Goal: Task Accomplishment & Management: Manage account settings

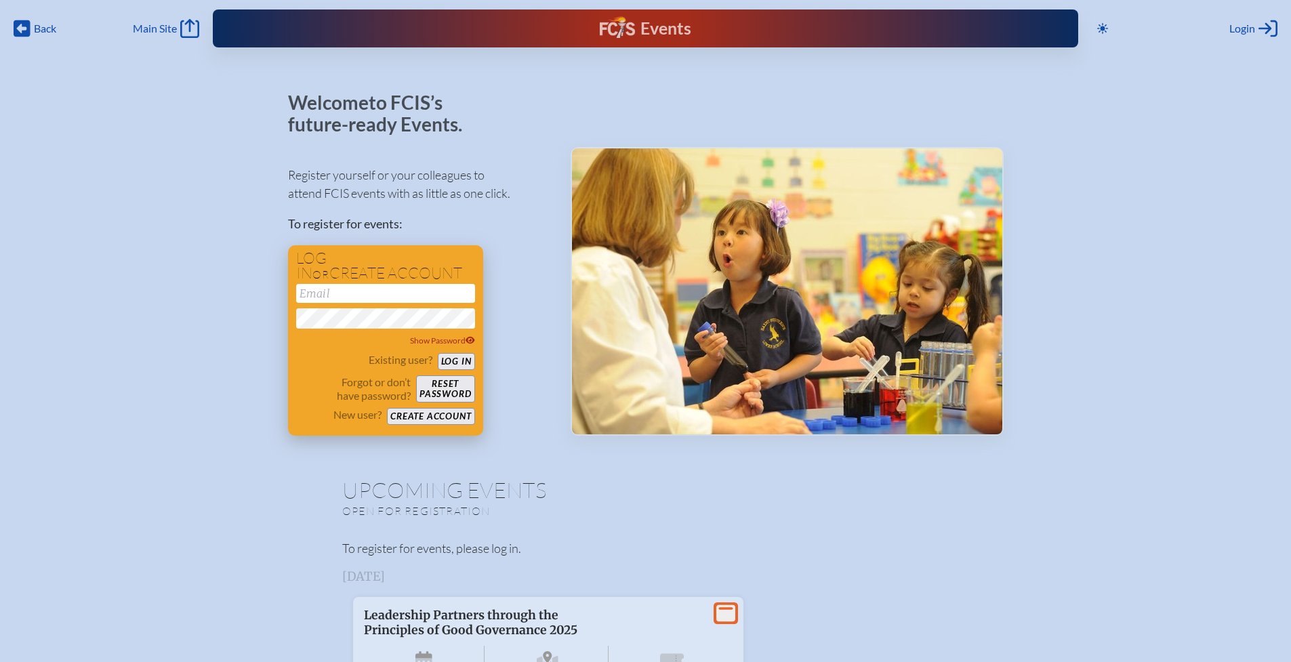
type input "[EMAIL_ADDRESS][DOMAIN_NAME]"
click at [459, 361] on button "Log in" at bounding box center [456, 361] width 37 height 17
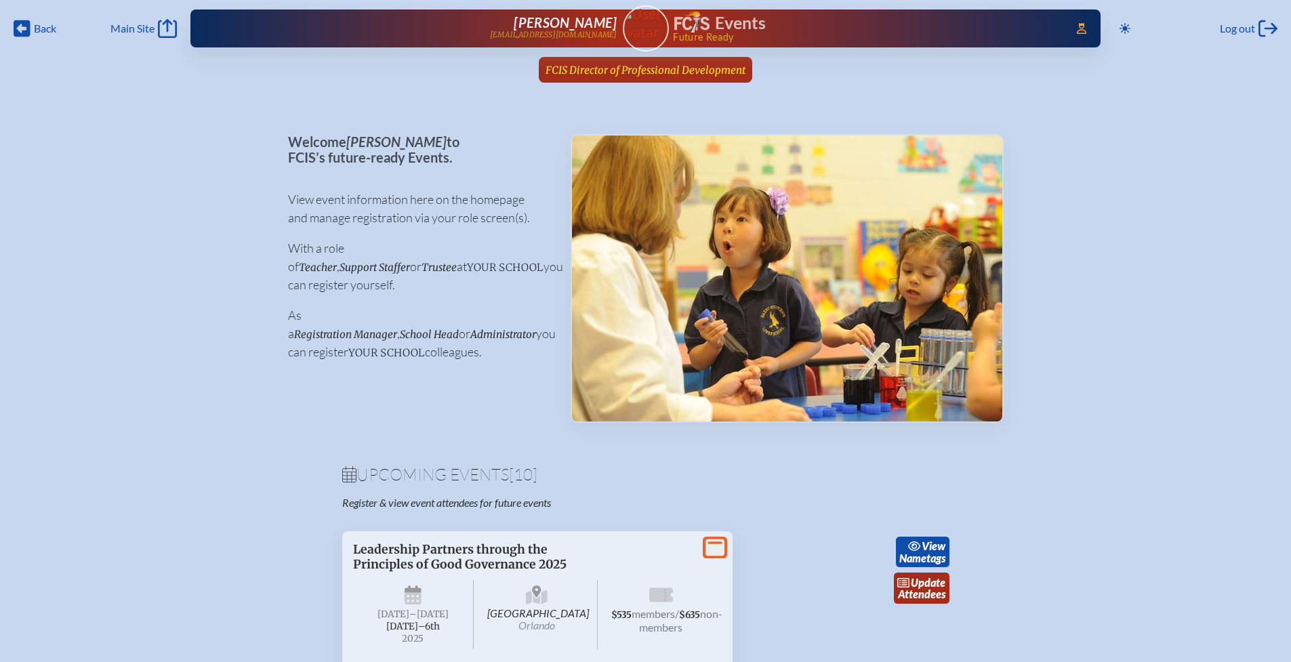
click at [585, 66] on span "FCIS Director of Professional Development" at bounding box center [645, 70] width 200 height 13
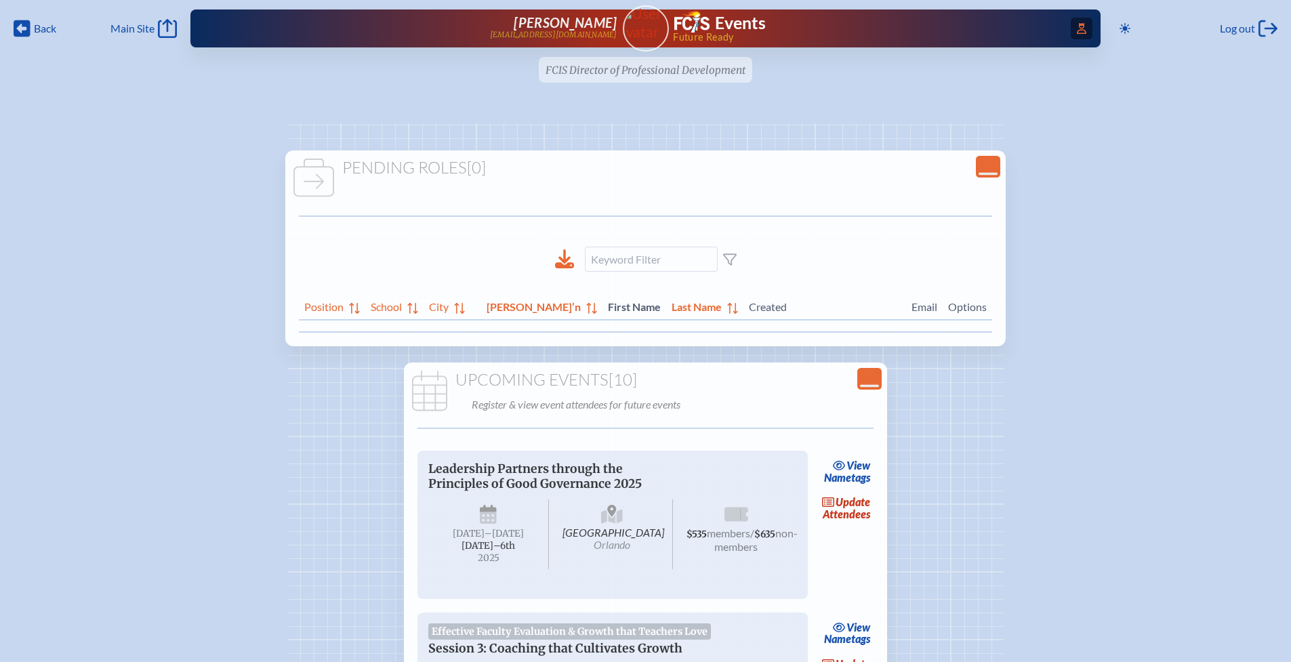
click at [1076, 28] on icon "Access Users..." at bounding box center [1080, 28] width 9 height 11
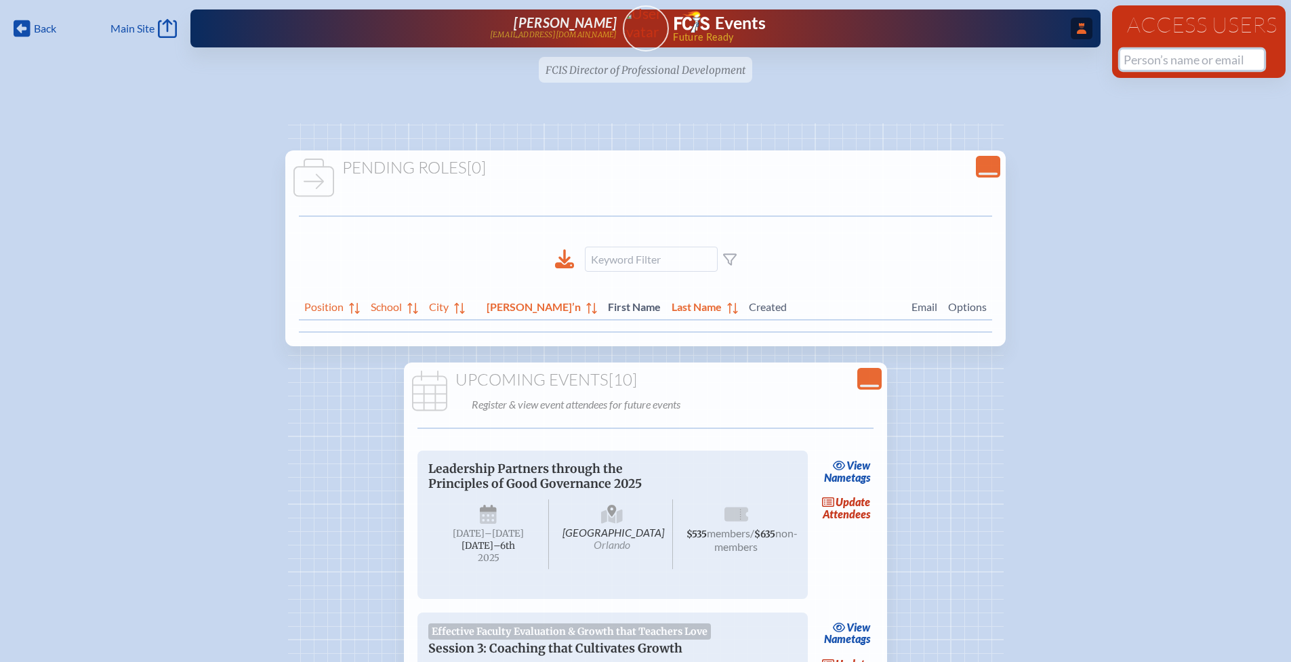
click at [1136, 64] on input "text" at bounding box center [1192, 59] width 144 height 20
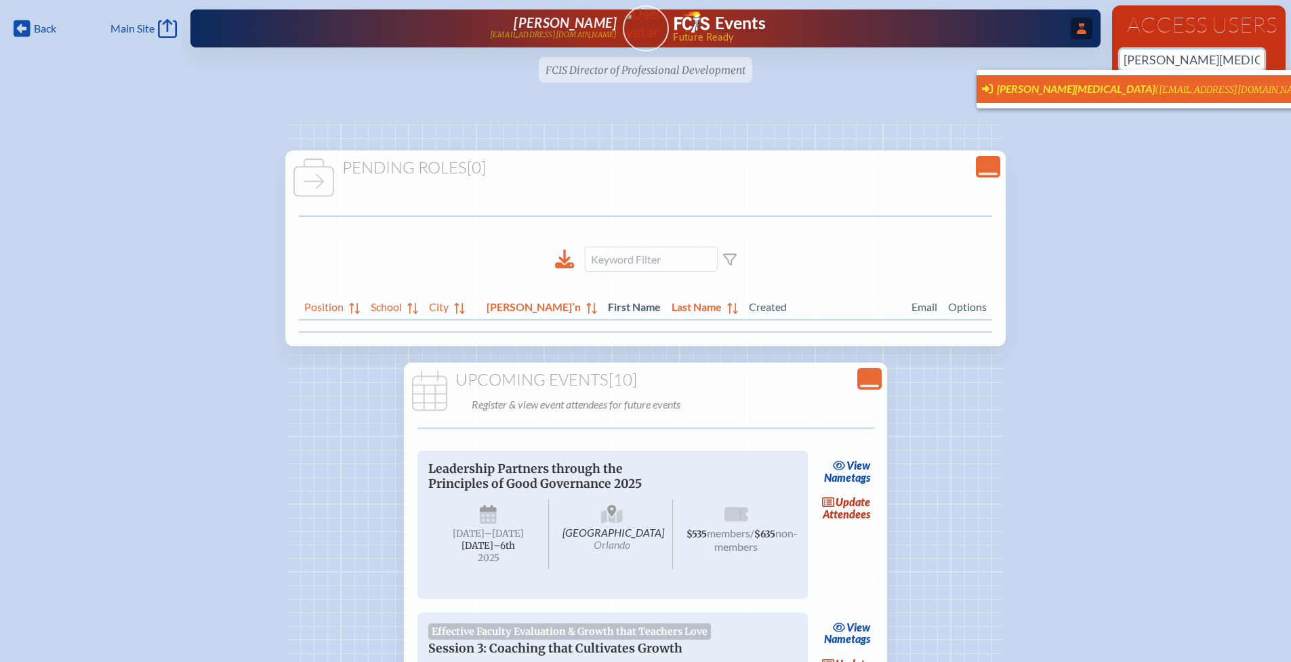
scroll to position [0, 10]
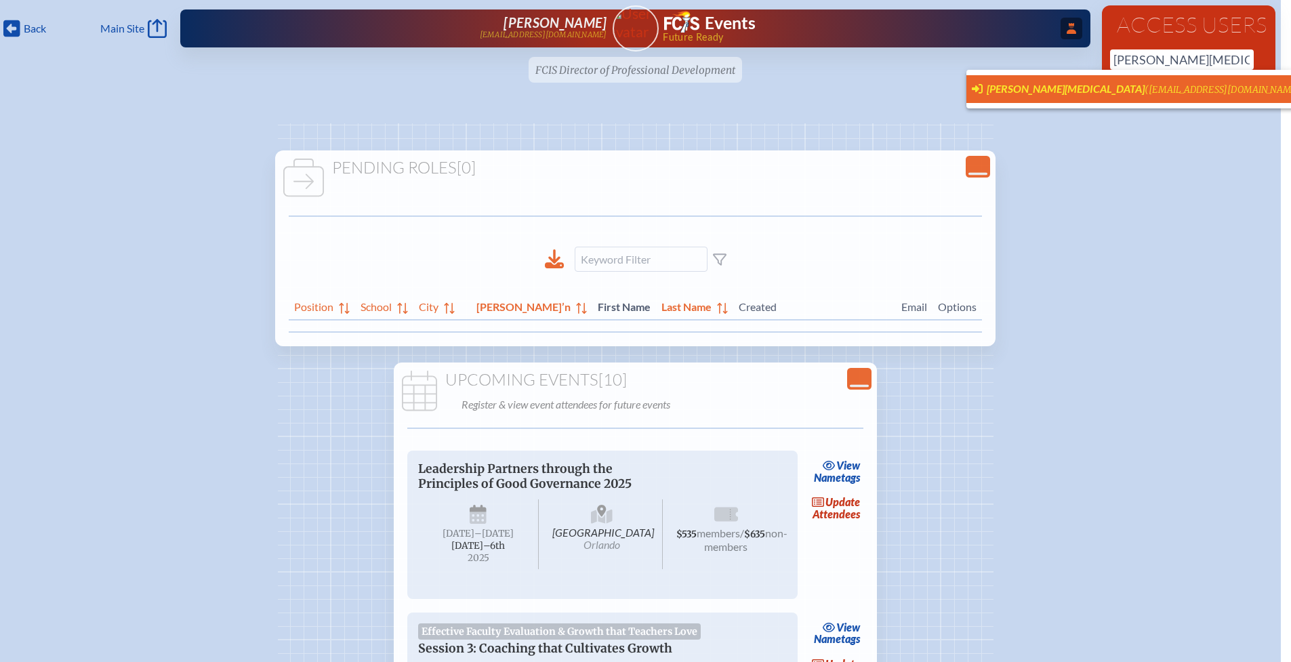
click at [1144, 89] on span "([EMAIL_ADDRESS][DOMAIN_NAME])" at bounding box center [1224, 90] width 160 height 12
type input "[EMAIL_ADDRESS][DOMAIN_NAME]"
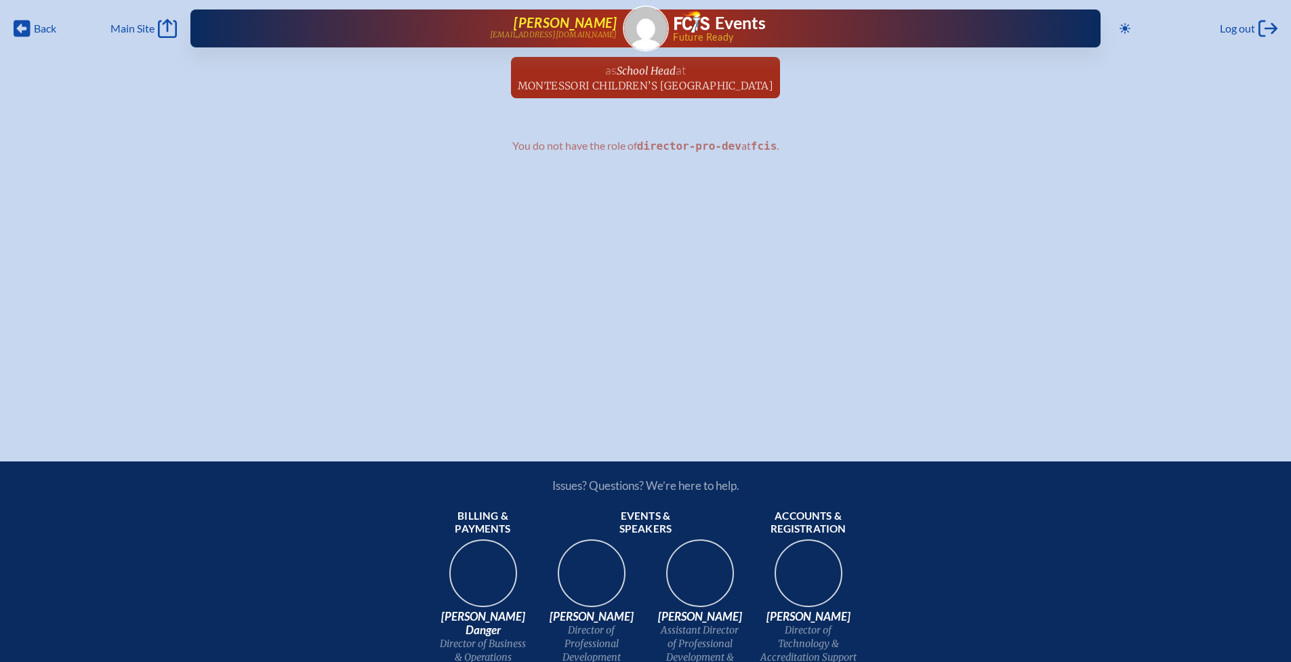
click at [565, 20] on span "[PERSON_NAME]" at bounding box center [564, 22] width 103 height 16
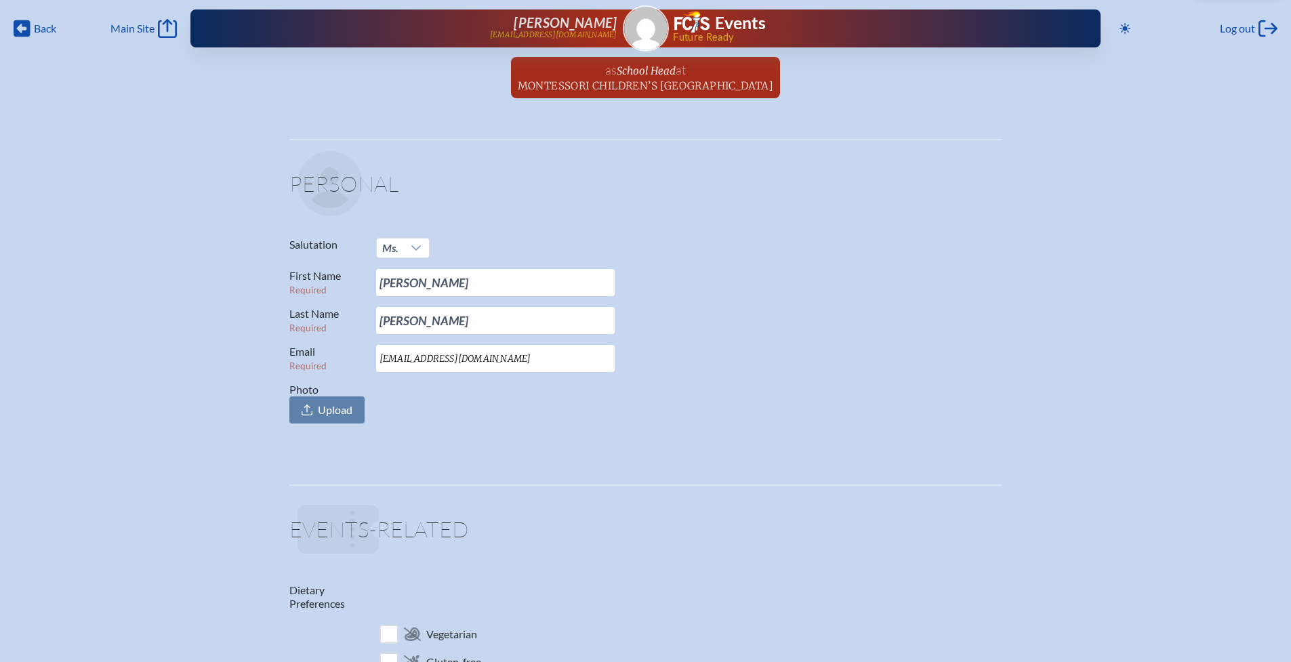
click at [528, 356] on input "[EMAIL_ADDRESS][DOMAIN_NAME]" at bounding box center [495, 358] width 238 height 27
drag, startPoint x: 528, startPoint y: 357, endPoint x: 426, endPoint y: 360, distance: 101.7
click at [426, 360] on input "alintone@cdstampabay.com" at bounding box center [495, 358] width 238 height 27
click at [708, 352] on p "Email Required alintone@cdstampabay.com" at bounding box center [640, 358] width 702 height 27
click at [1256, 21] on div "Log out Log out" at bounding box center [1248, 28] width 58 height 19
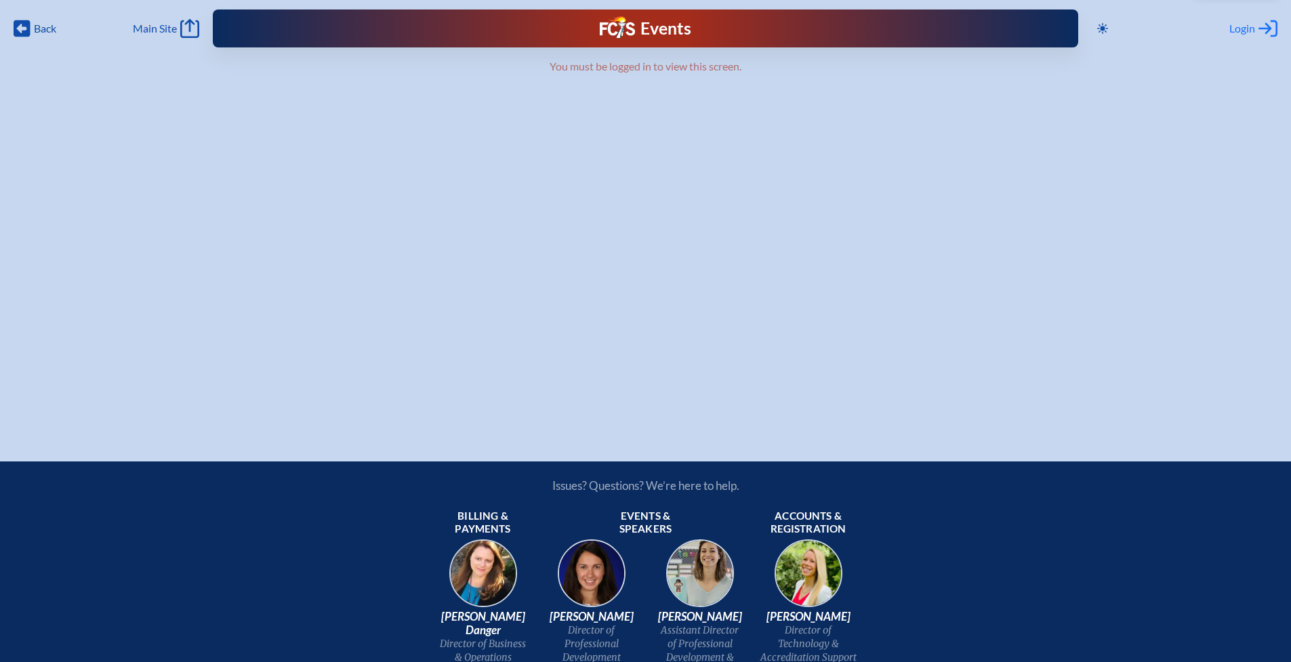
type input "[EMAIL_ADDRESS][DOMAIN_NAME]"
click at [1242, 28] on span "Login" at bounding box center [1242, 29] width 26 height 14
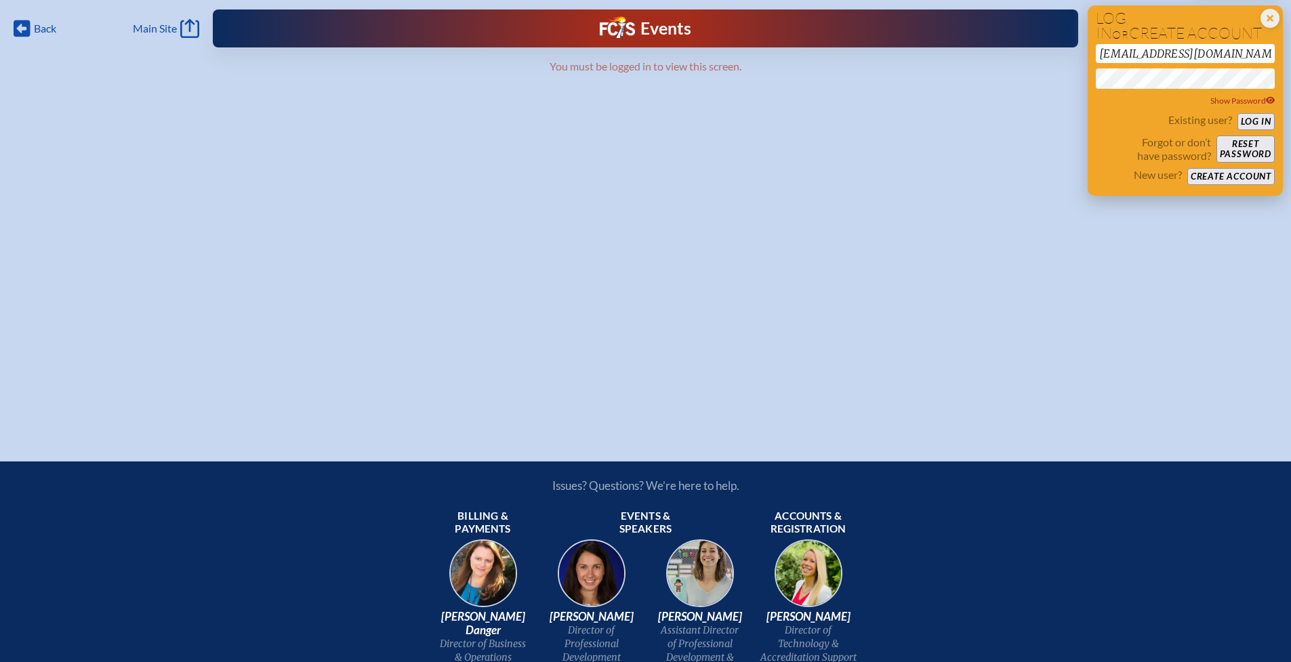
click at [1253, 121] on button "Log in" at bounding box center [1255, 121] width 37 height 17
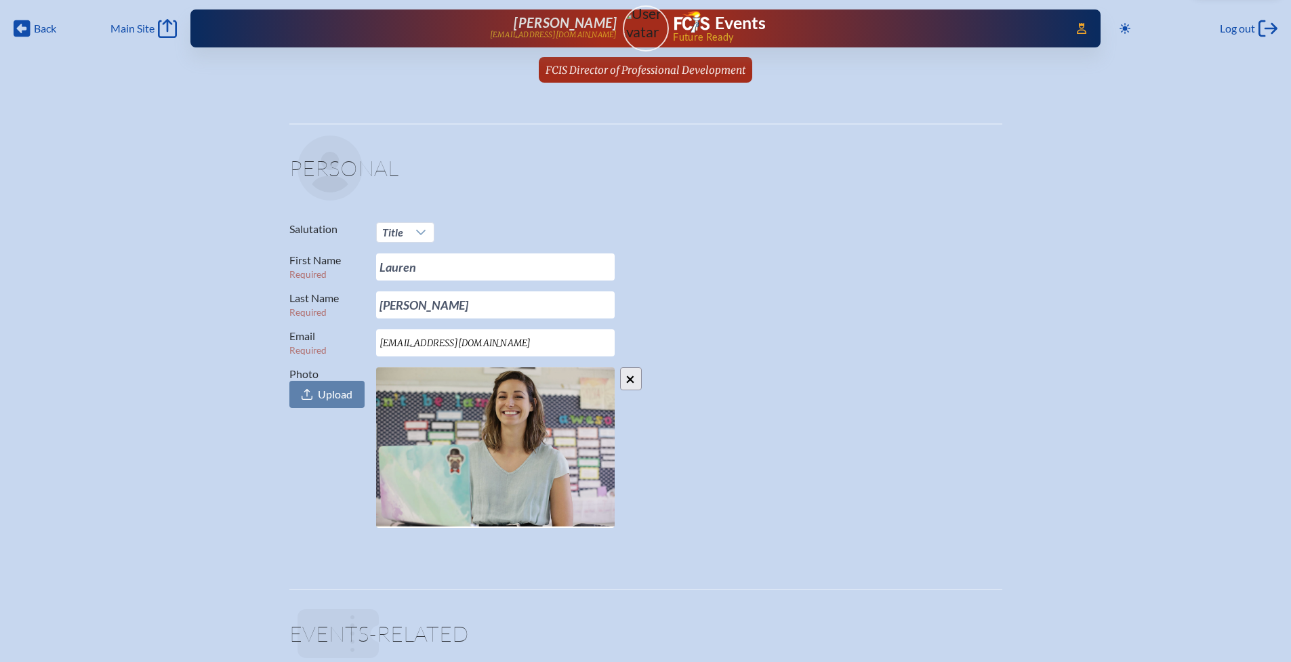
click at [681, 75] on span "FCIS Director of Professional Development" at bounding box center [645, 70] width 200 height 13
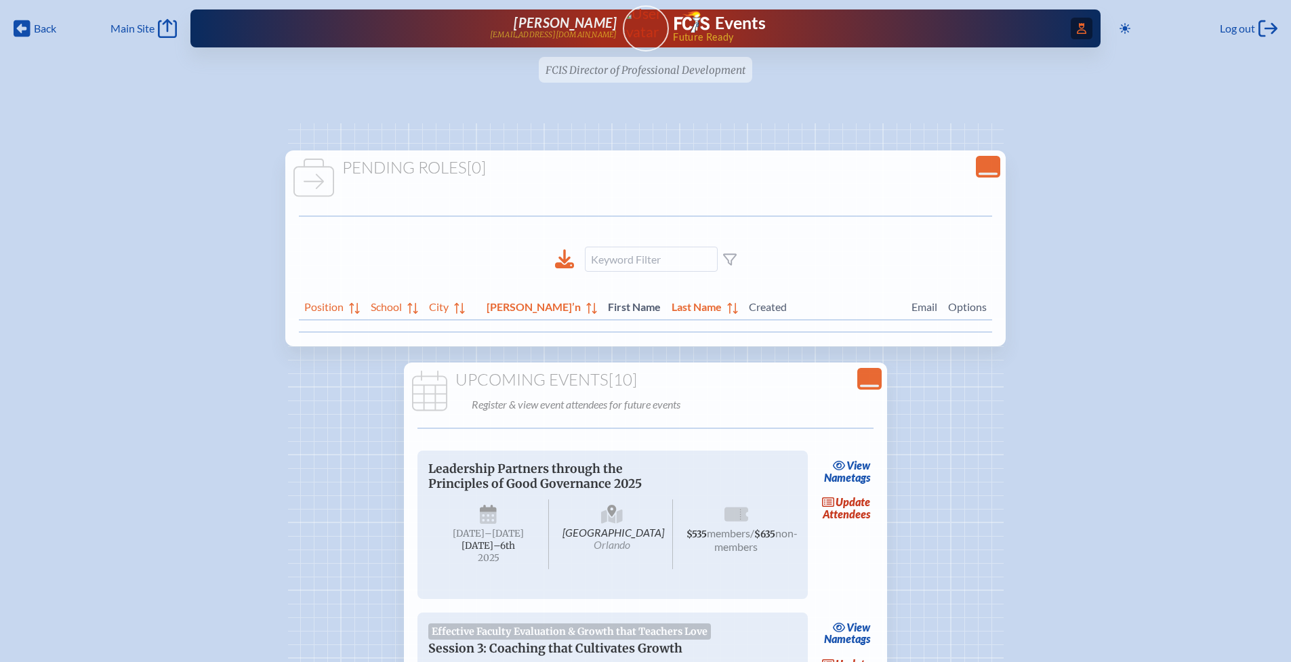
click at [1076, 32] on icon "Access Users..." at bounding box center [1080, 28] width 9 height 11
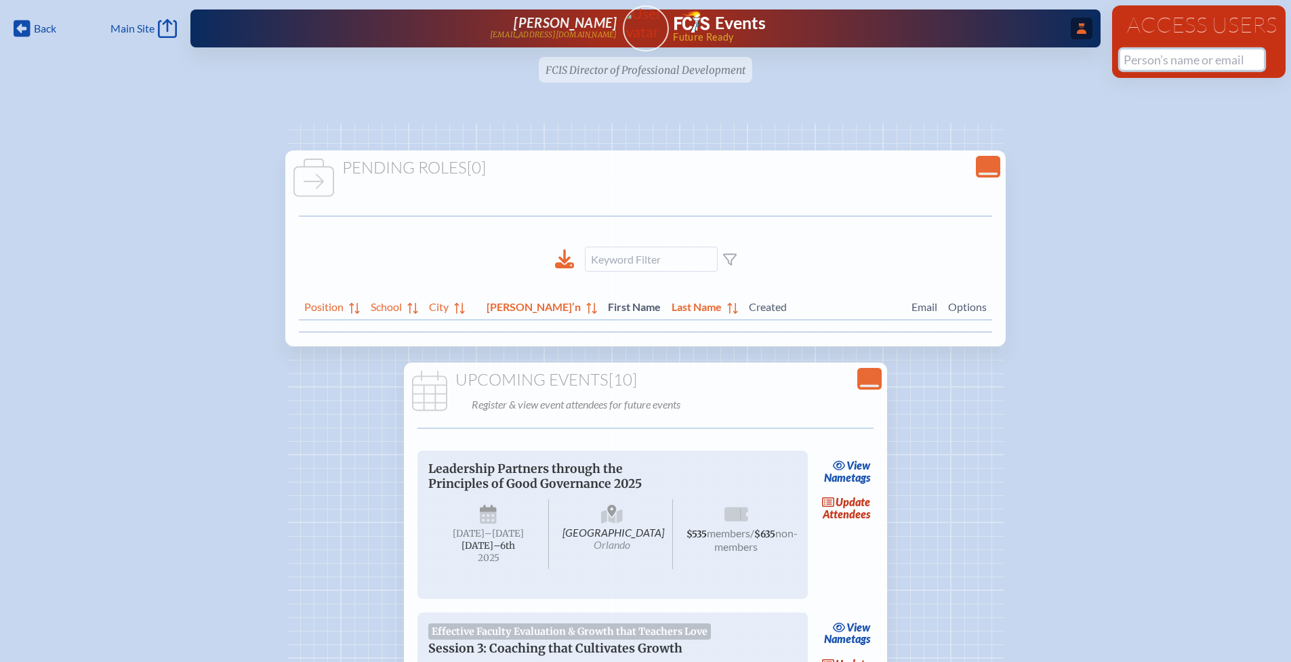
click at [1133, 67] on input "text" at bounding box center [1192, 59] width 144 height 20
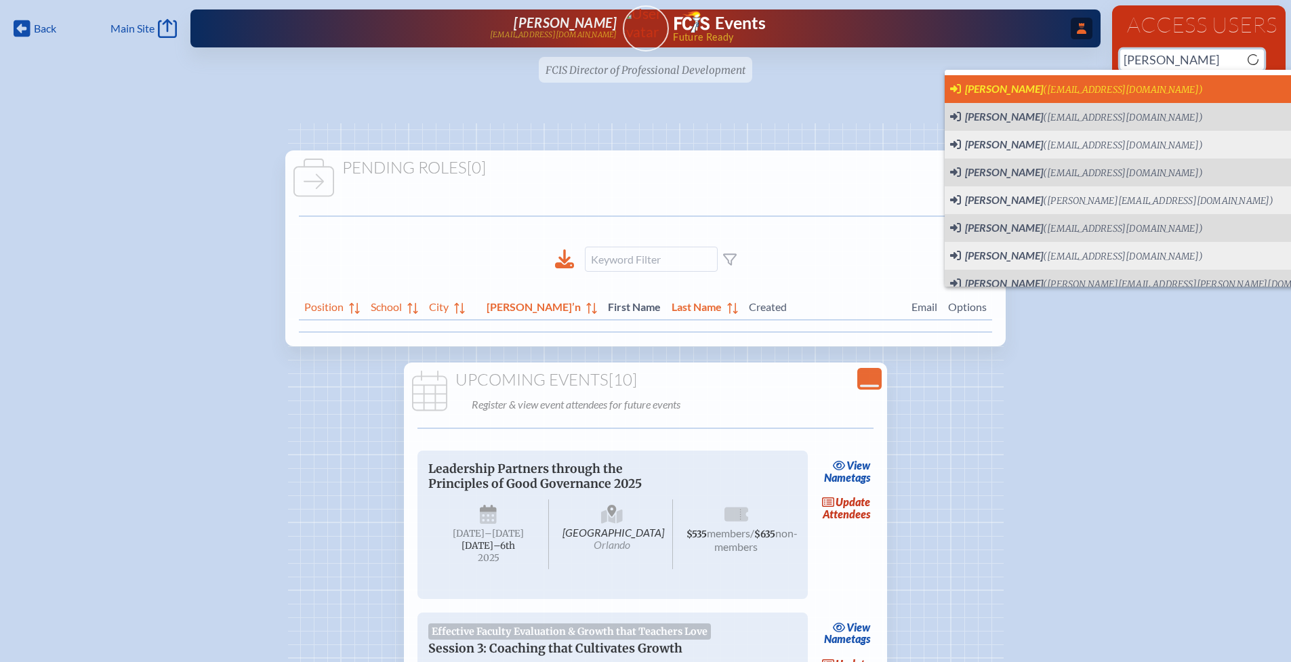
scroll to position [0, 10]
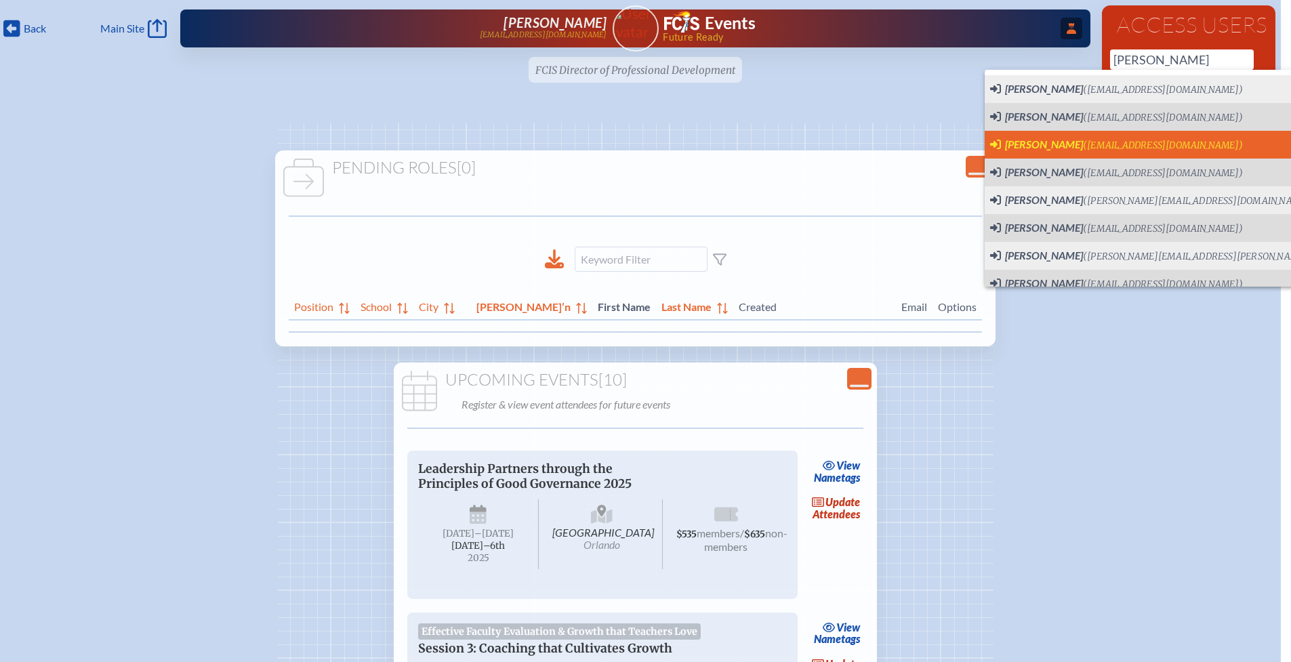
click at [1053, 147] on span "Terri Scarcelli" at bounding box center [1044, 144] width 78 height 13
type input "tscarcelli@academyprep.org"
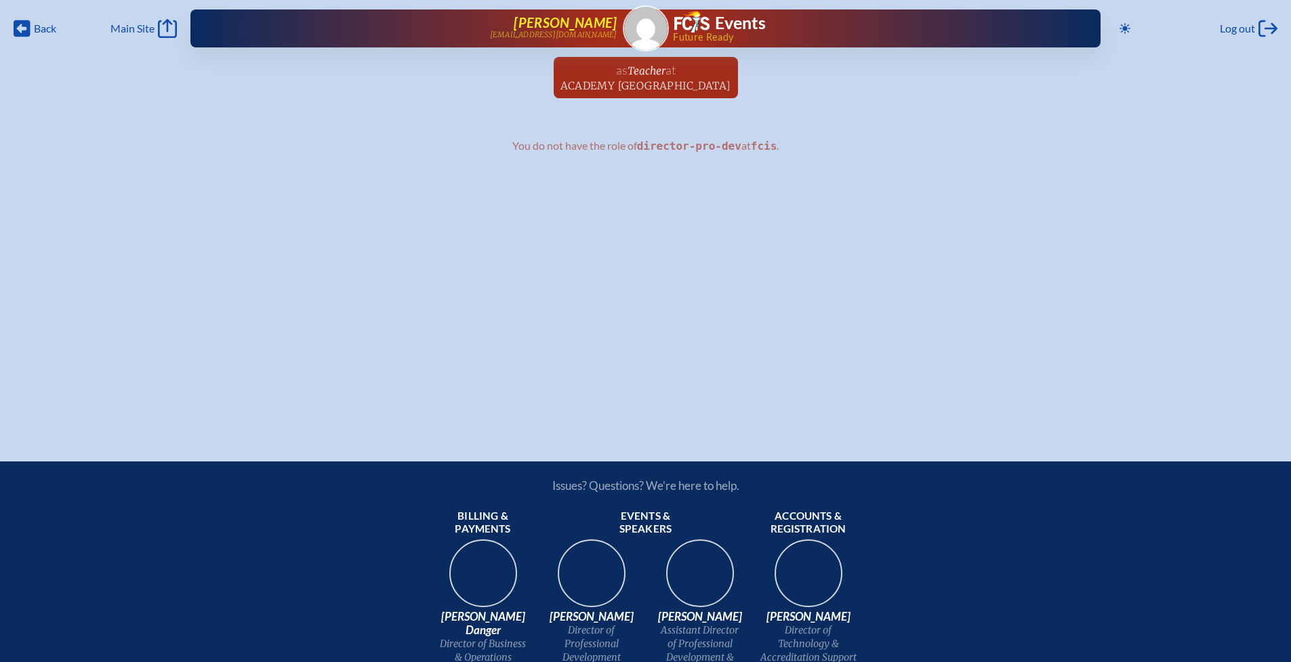
click at [573, 19] on span "[PERSON_NAME]" at bounding box center [564, 22] width 103 height 16
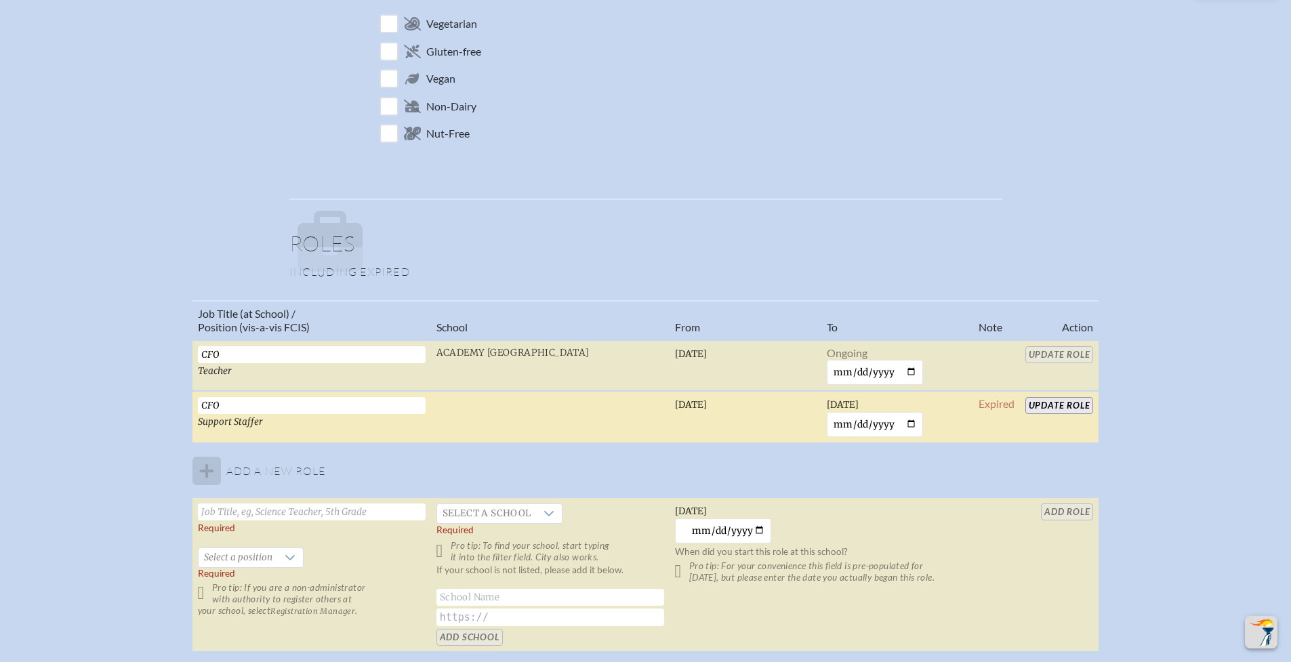
scroll to position [612, 0]
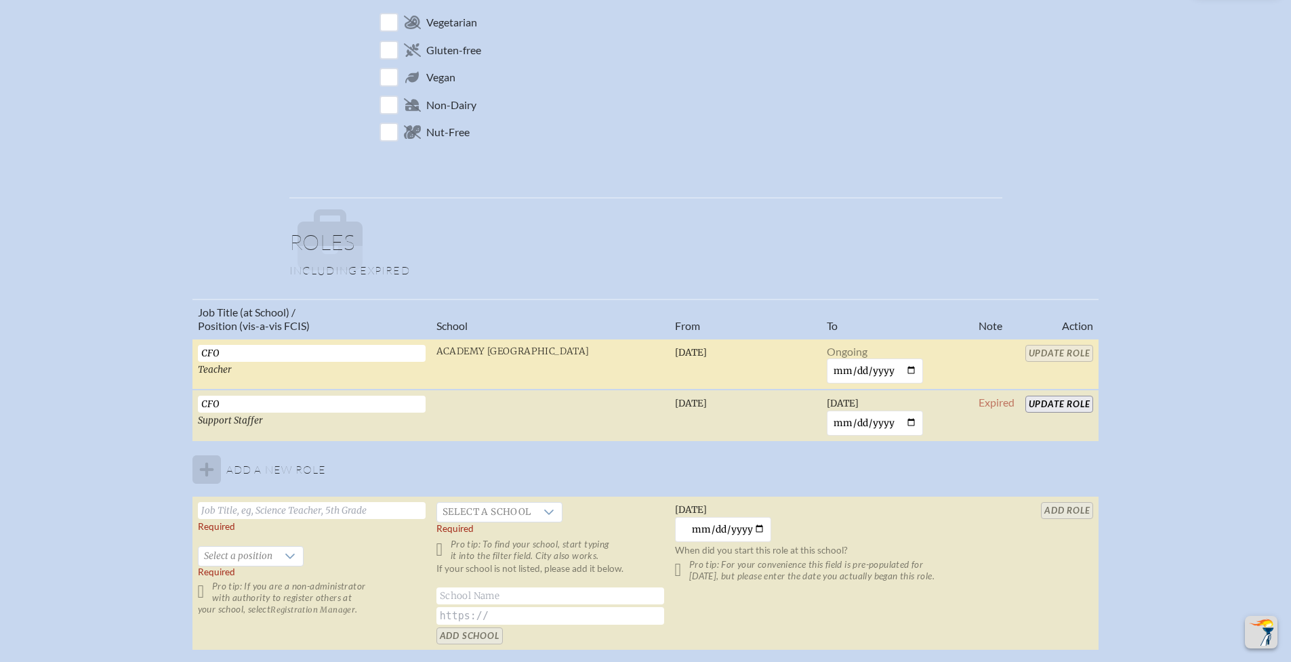
click at [234, 354] on input "CFO" at bounding box center [312, 353] width 228 height 17
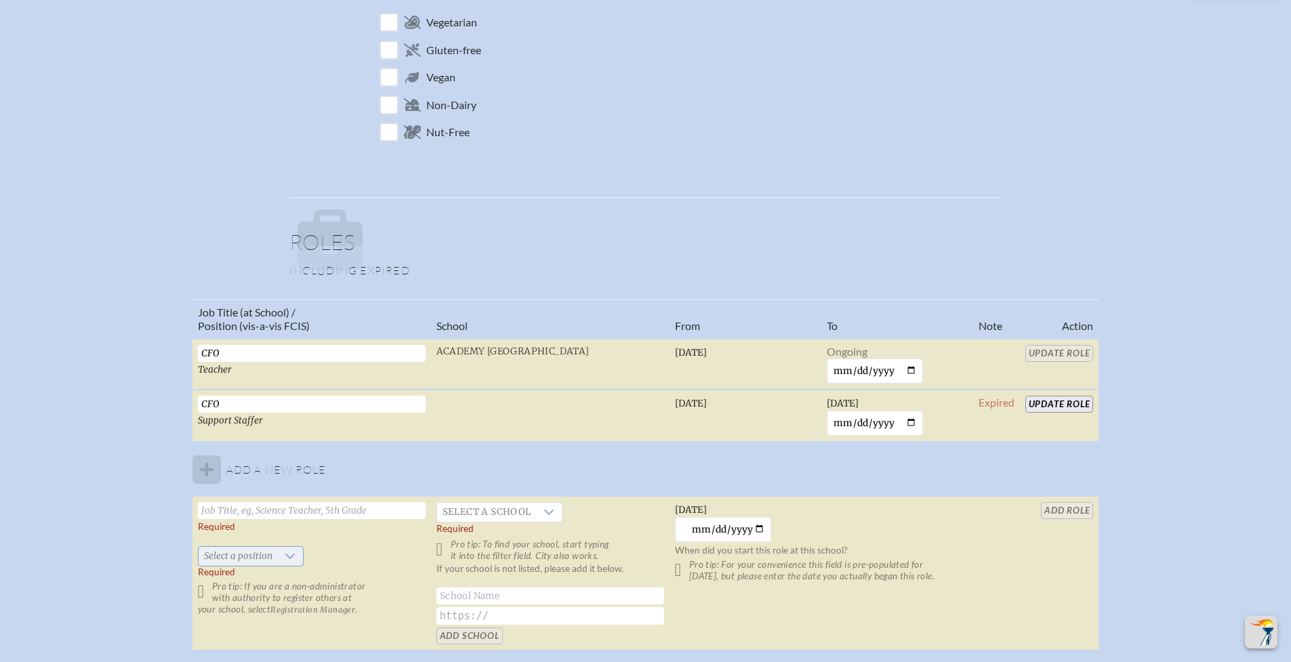
click at [288, 559] on icon at bounding box center [290, 556] width 11 height 11
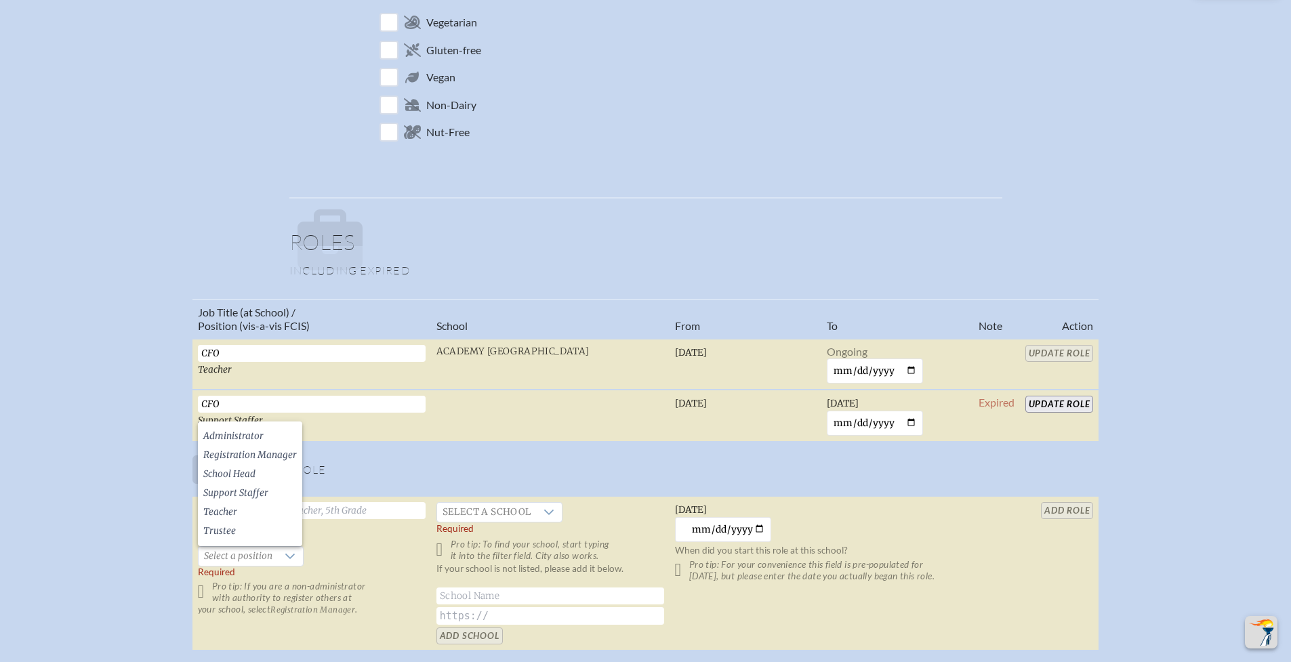
click at [363, 459] on tbody "CFO Teacher Academy Prep Center of Tampa Monday, February 3rd, 2025 Ongoing Upd…" at bounding box center [645, 495] width 906 height 312
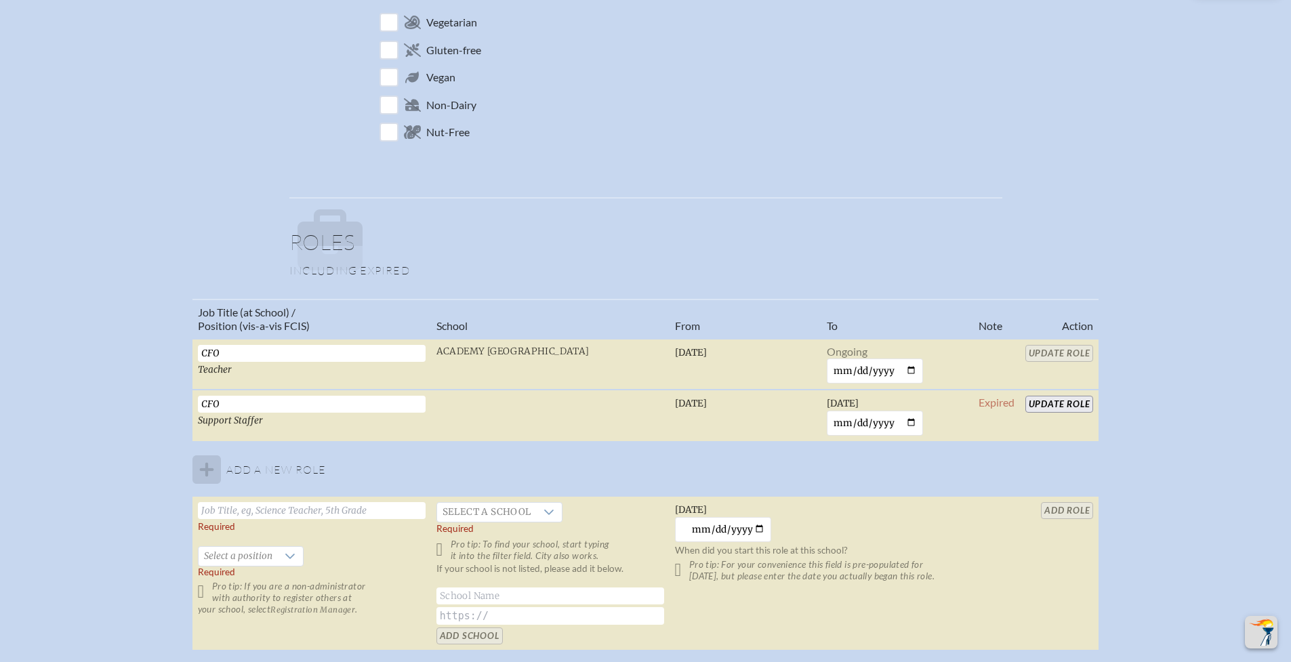
click at [296, 513] on input "text" at bounding box center [312, 510] width 228 height 17
click at [326, 469] on tbody "CFO Teacher Academy Prep Center of Tampa Monday, February 3rd, 2025 Ongoing Upd…" at bounding box center [645, 495] width 906 height 312
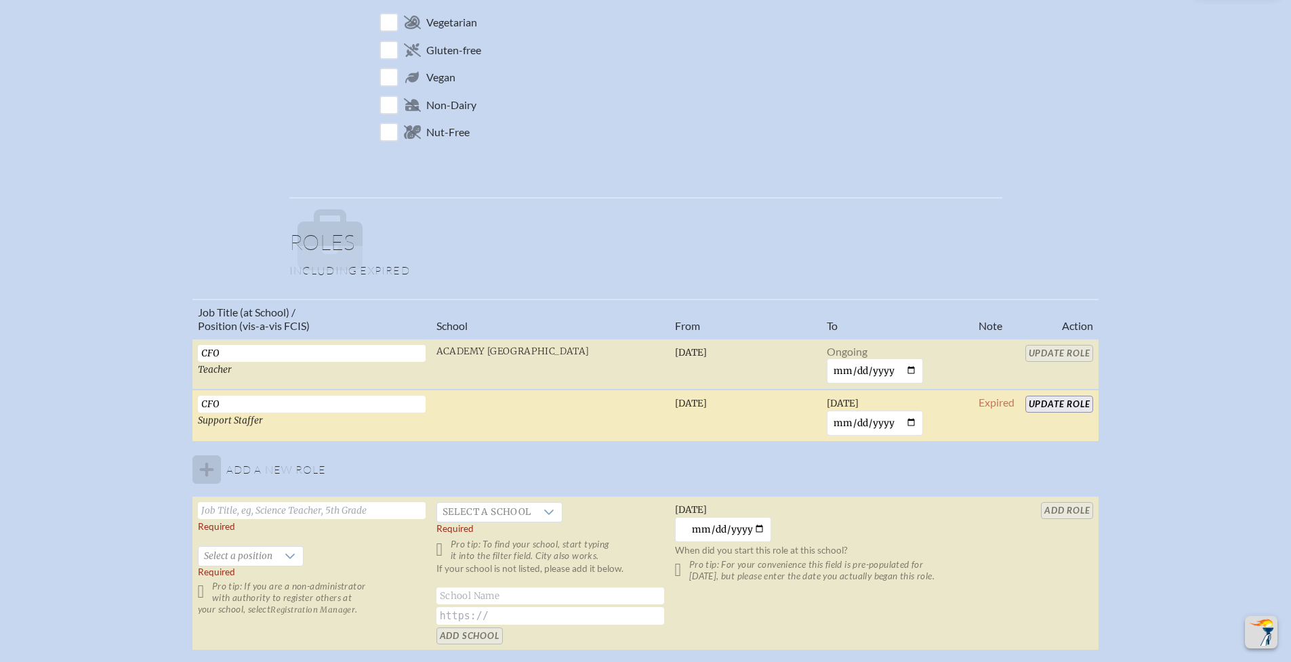
click at [1064, 404] on input "Update Role" at bounding box center [1059, 404] width 68 height 17
click at [913, 420] on input "2025-02-03" at bounding box center [874, 423] width 97 height 25
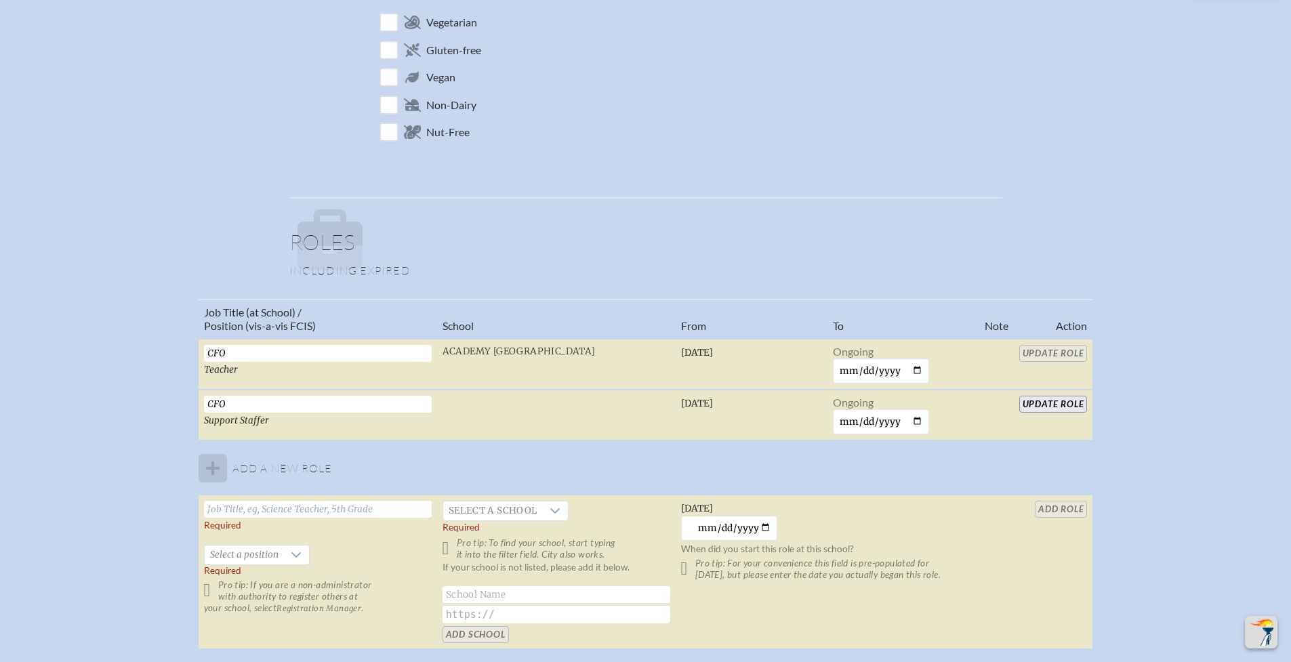
click at [1047, 401] on input "Update Role" at bounding box center [1053, 404] width 68 height 17
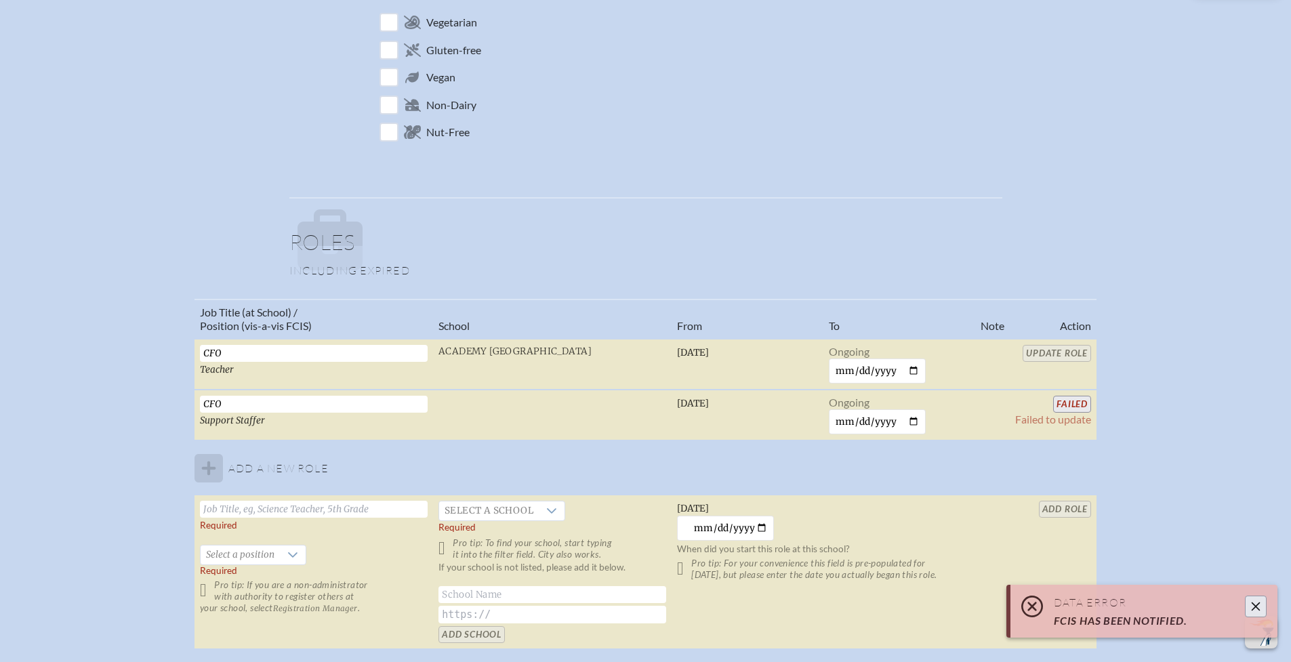
click at [414, 456] on tbody "CFO Teacher Academy Prep Center of Tampa Monday, February 3rd, 2025 Ongoing Upd…" at bounding box center [645, 494] width 902 height 310
click at [203, 467] on tbody "CFO Teacher Academy Prep Center of Tampa Monday, February 3rd, 2025 Ongoing Upd…" at bounding box center [645, 494] width 902 height 310
click at [238, 504] on input "text" at bounding box center [314, 509] width 228 height 17
type input "CFO"
click at [268, 555] on span "Select a position" at bounding box center [240, 554] width 79 height 19
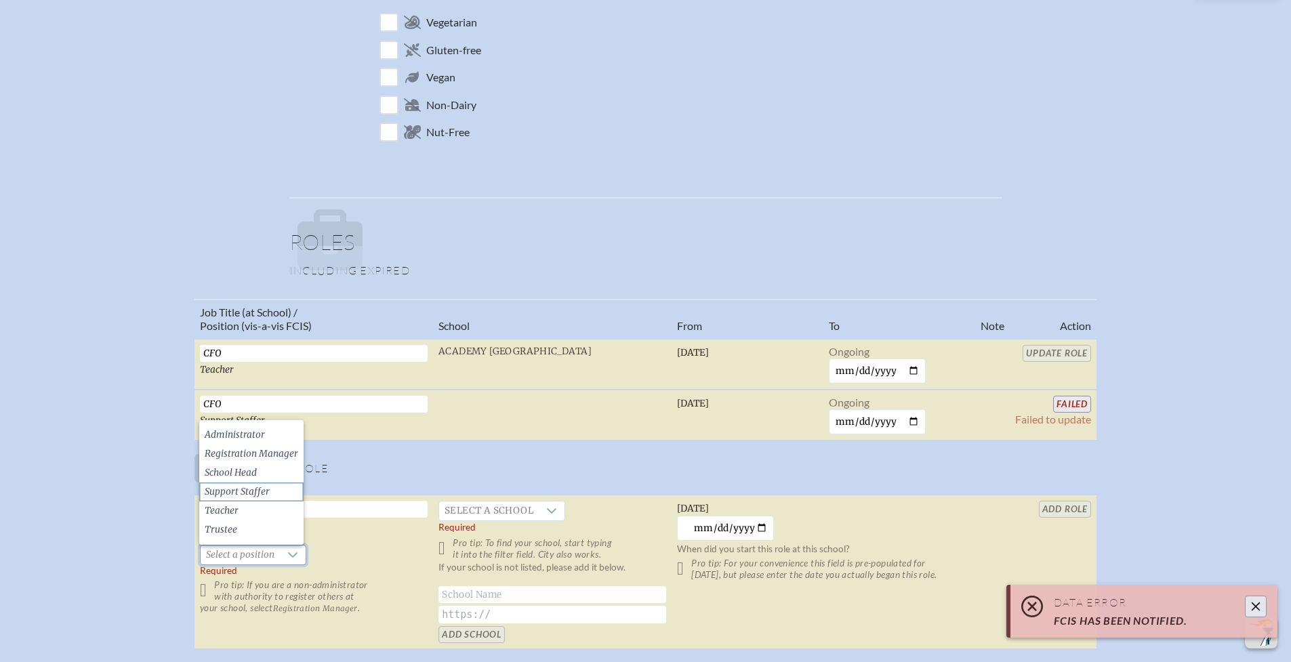
click at [274, 493] on li "Support Staffer" at bounding box center [251, 491] width 104 height 19
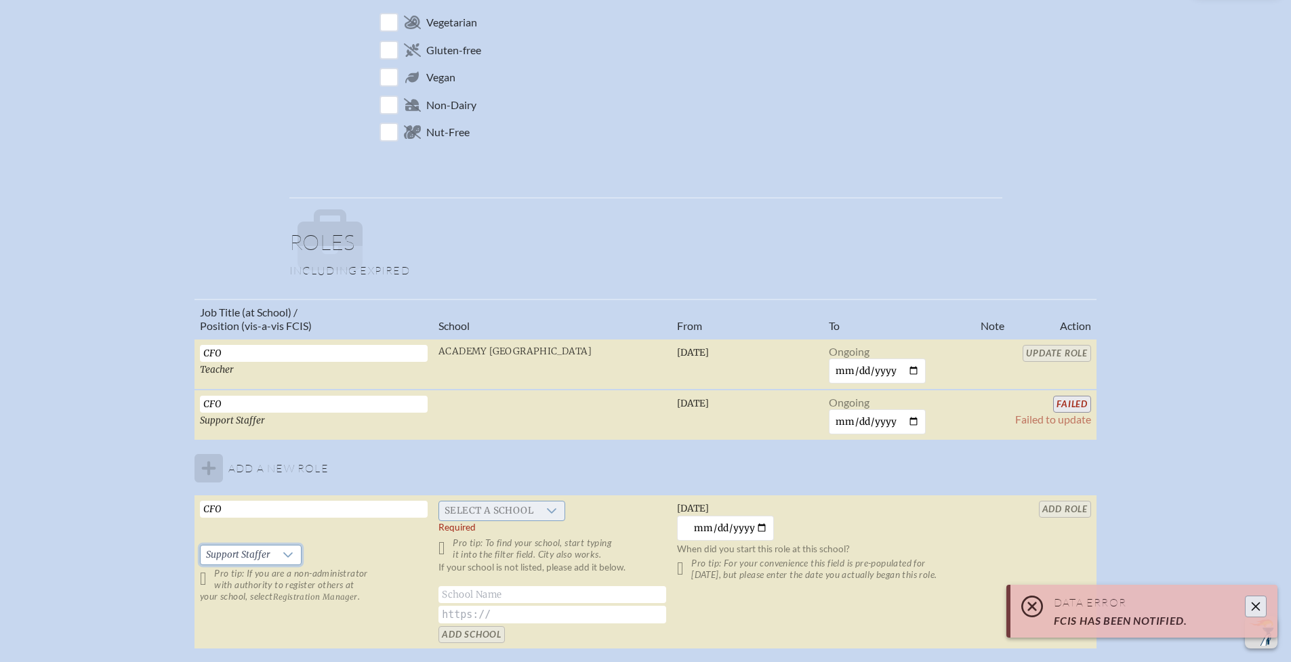
click at [508, 513] on span "Select a school" at bounding box center [489, 510] width 100 height 19
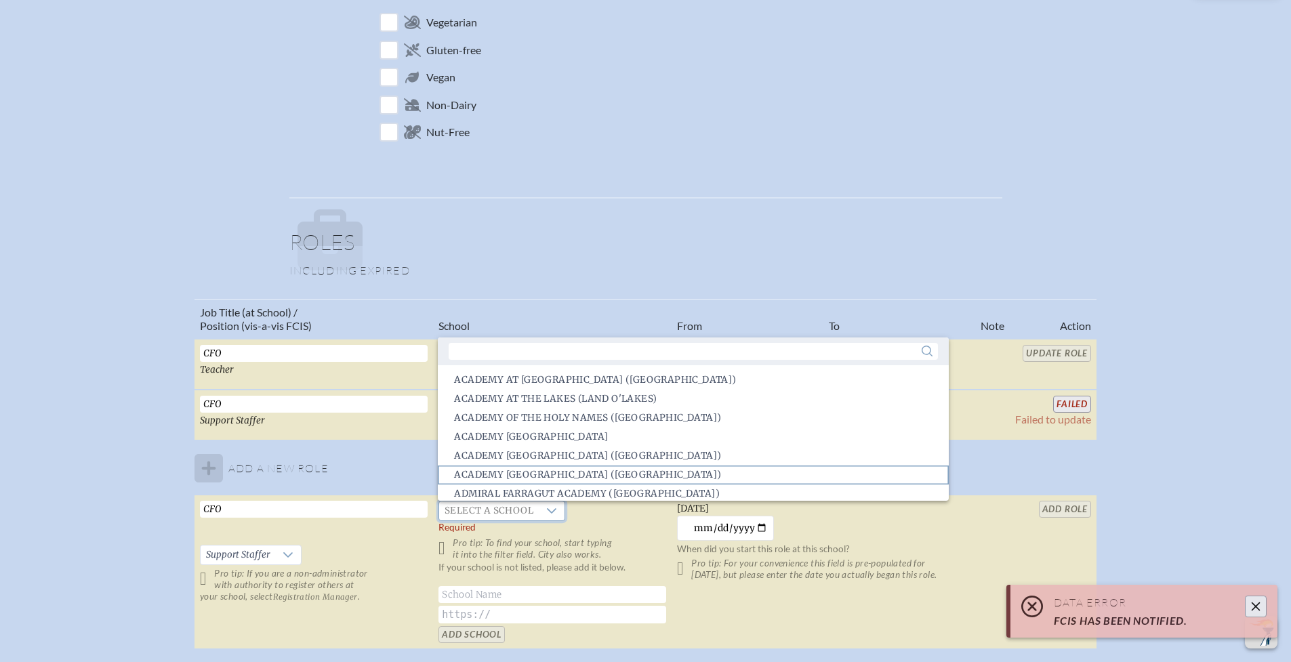
scroll to position [3, 0]
click at [528, 470] on span "Academy Prep Center of Tampa (Tampa)" at bounding box center [587, 472] width 267 height 14
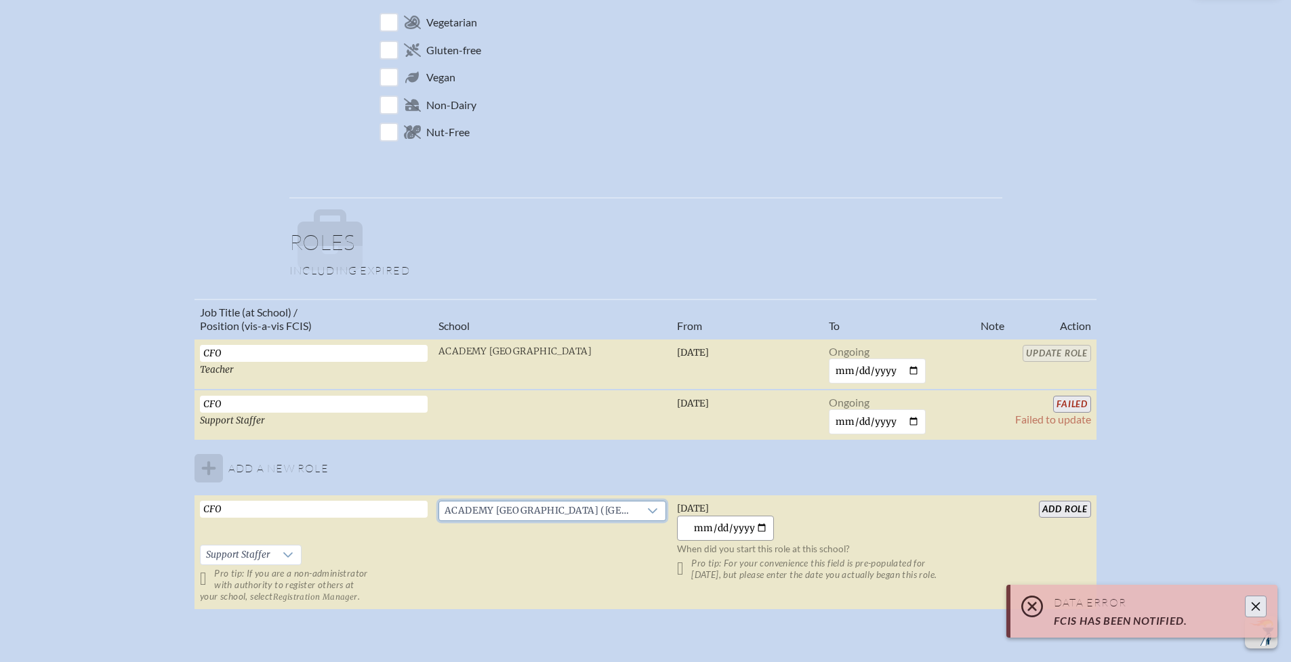
click at [763, 529] on input "2025-10-02" at bounding box center [725, 528] width 97 height 25
click at [759, 529] on input "2025-03-01" at bounding box center [725, 528] width 97 height 25
type input "2024-03-01"
click at [1084, 510] on input "add Role" at bounding box center [1065, 509] width 52 height 17
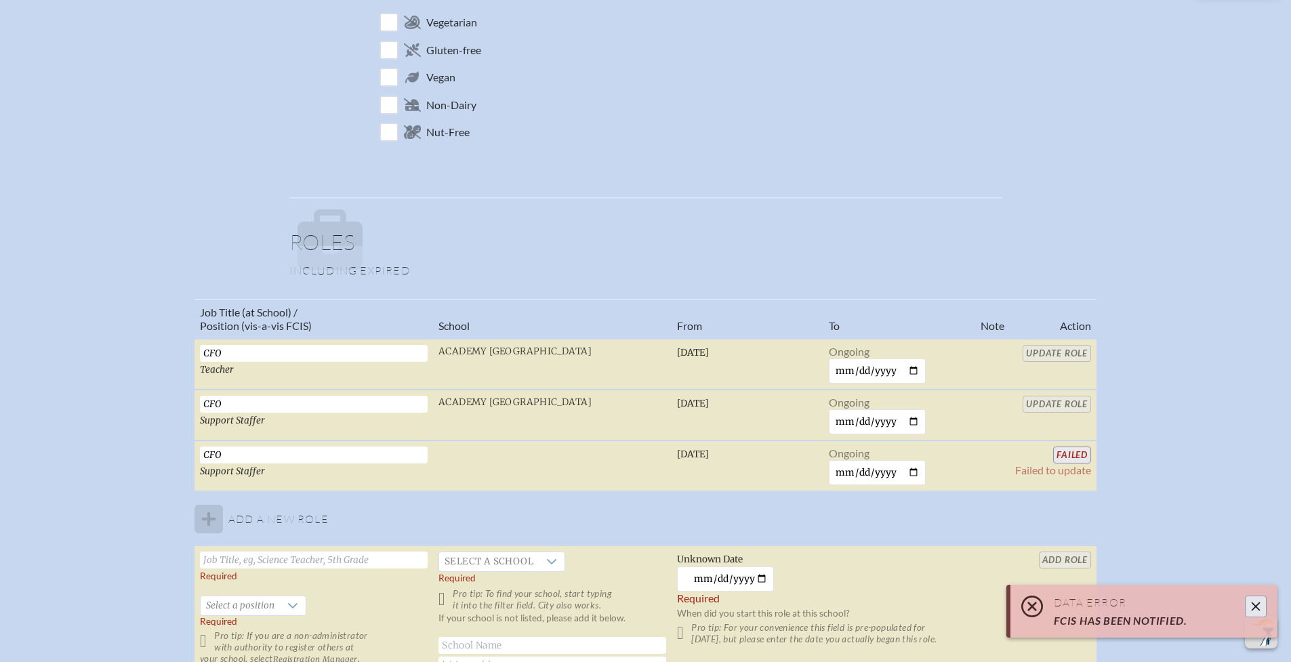
click at [1250, 600] on button "Close" at bounding box center [1255, 606] width 22 height 22
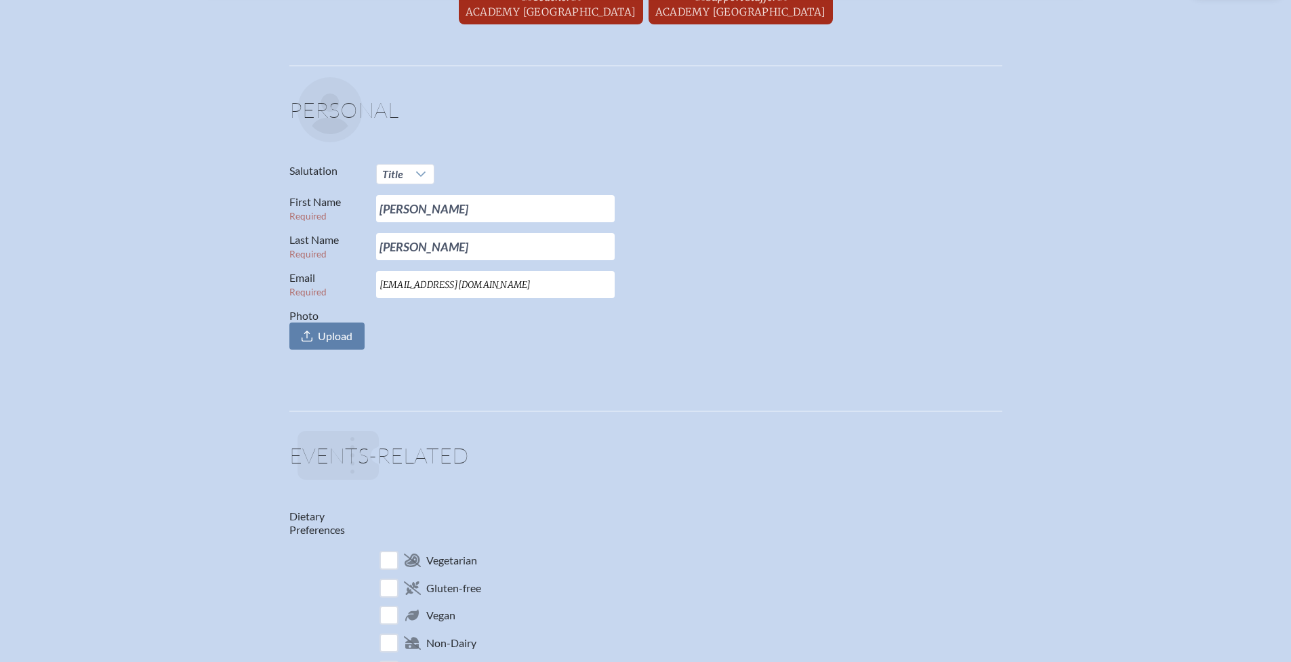
scroll to position [0, 0]
